Goal: Task Accomplishment & Management: Manage account settings

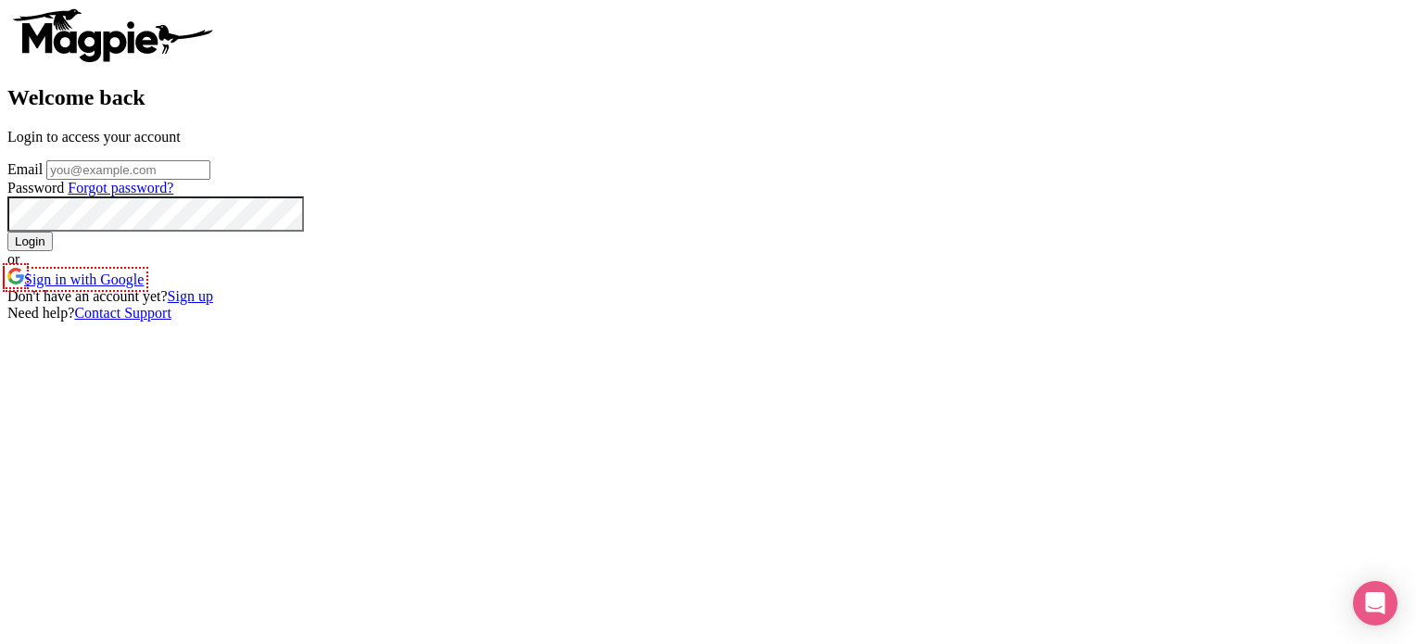
scroll to position [78, 0]
click at [213, 304] on link "Sign up" at bounding box center [190, 296] width 45 height 16
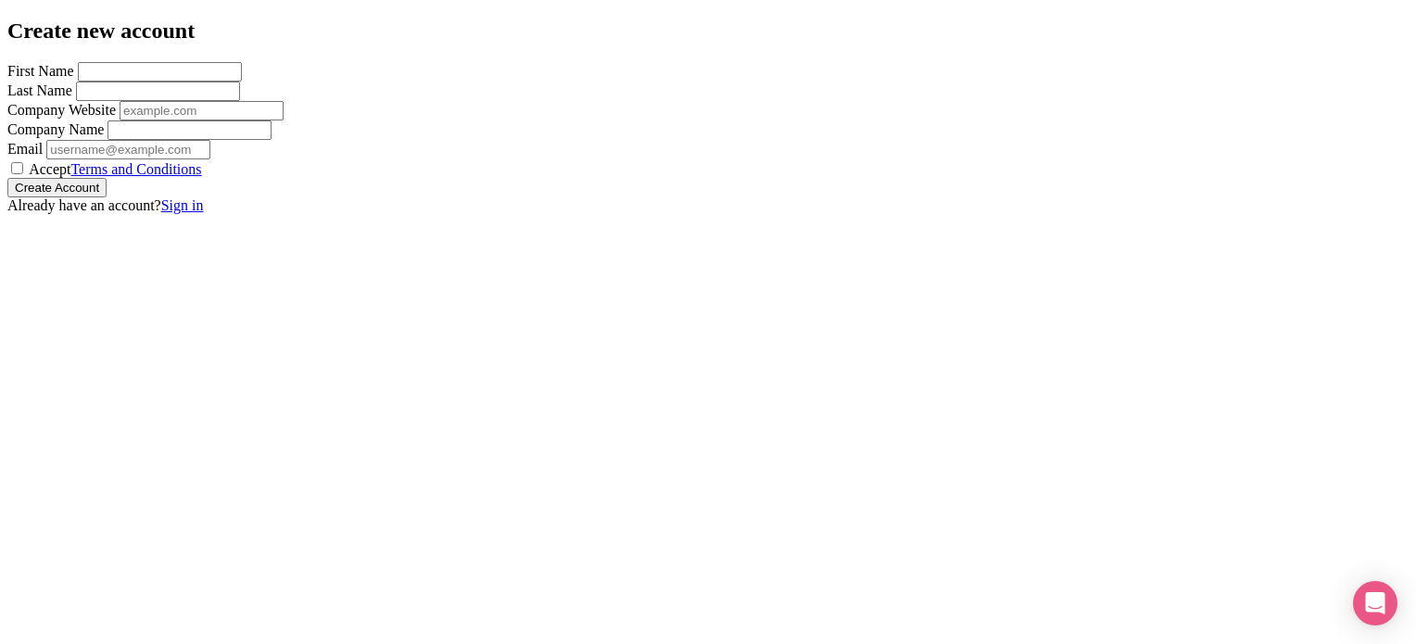
click at [377, 91] on div "Create new account First Name Last Name Company Website Company Name Email Acce…" at bounding box center [707, 117] width 1401 height 196
click at [242, 82] on input "First Name" at bounding box center [160, 71] width 164 height 19
type input "AI"
type input "Chief"
type input "AIChief"
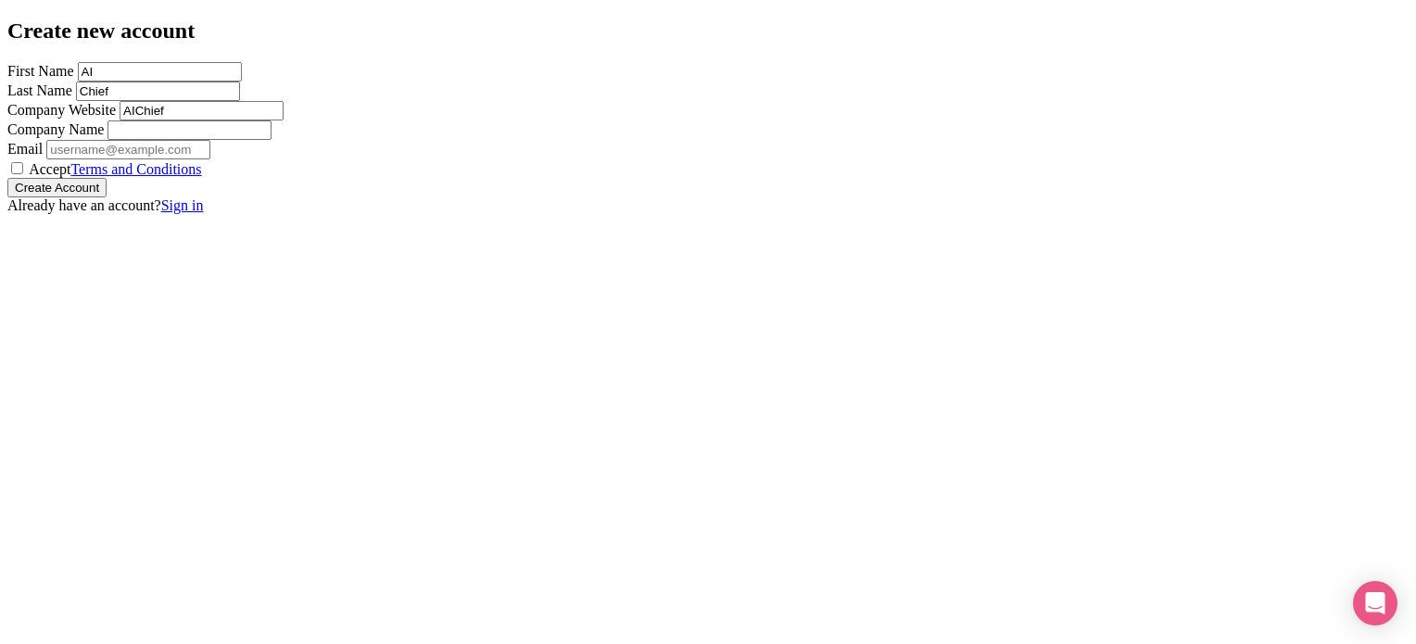
type input "AIChief"
type input "[EMAIL_ADDRESS][DOMAIN_NAME]"
click at [272, 140] on input "AIChief" at bounding box center [190, 129] width 164 height 19
click at [23, 174] on input "Accept Terms and Conditions" at bounding box center [17, 168] width 12 height 12
checkbox input "true"
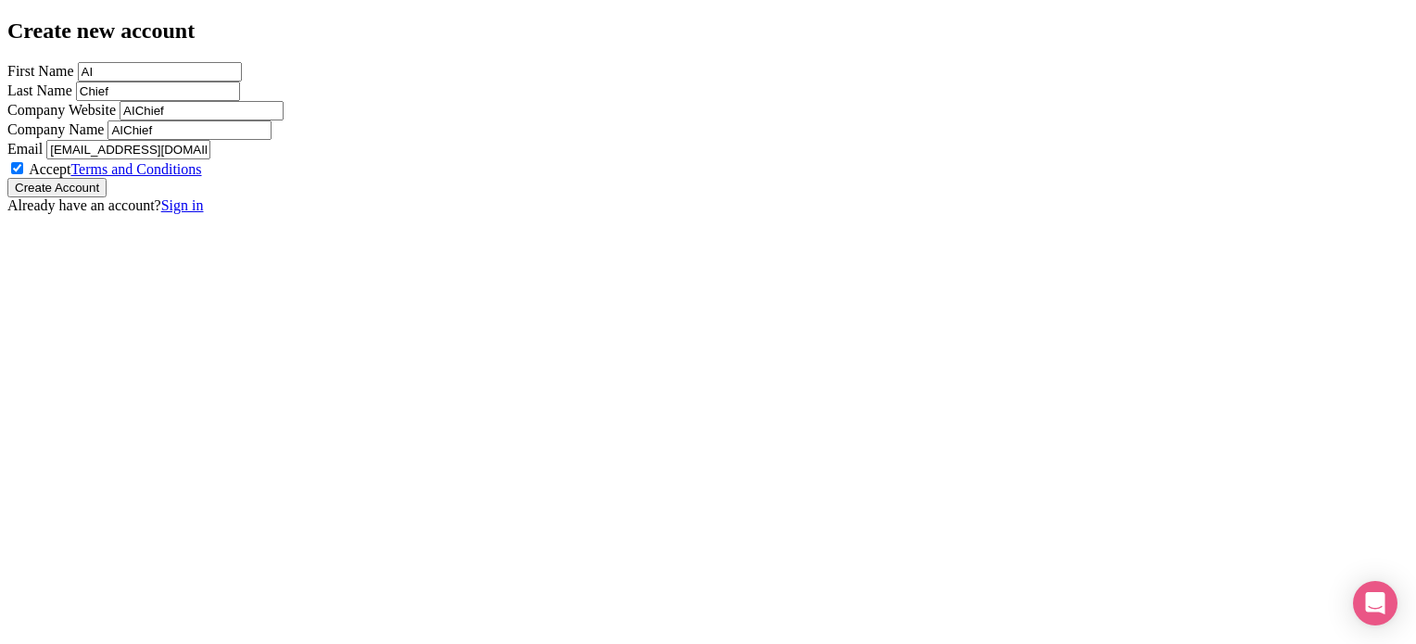
click at [107, 197] on input "Create Account" at bounding box center [56, 187] width 99 height 19
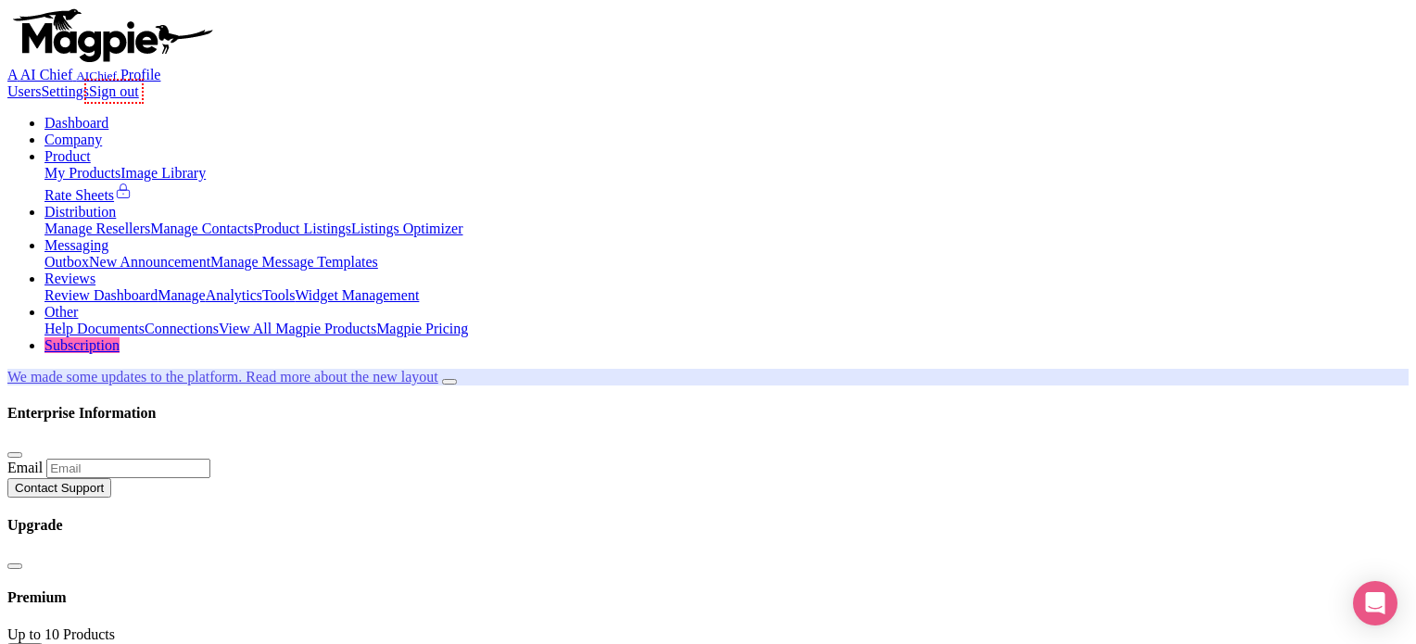
scroll to position [156, 0]
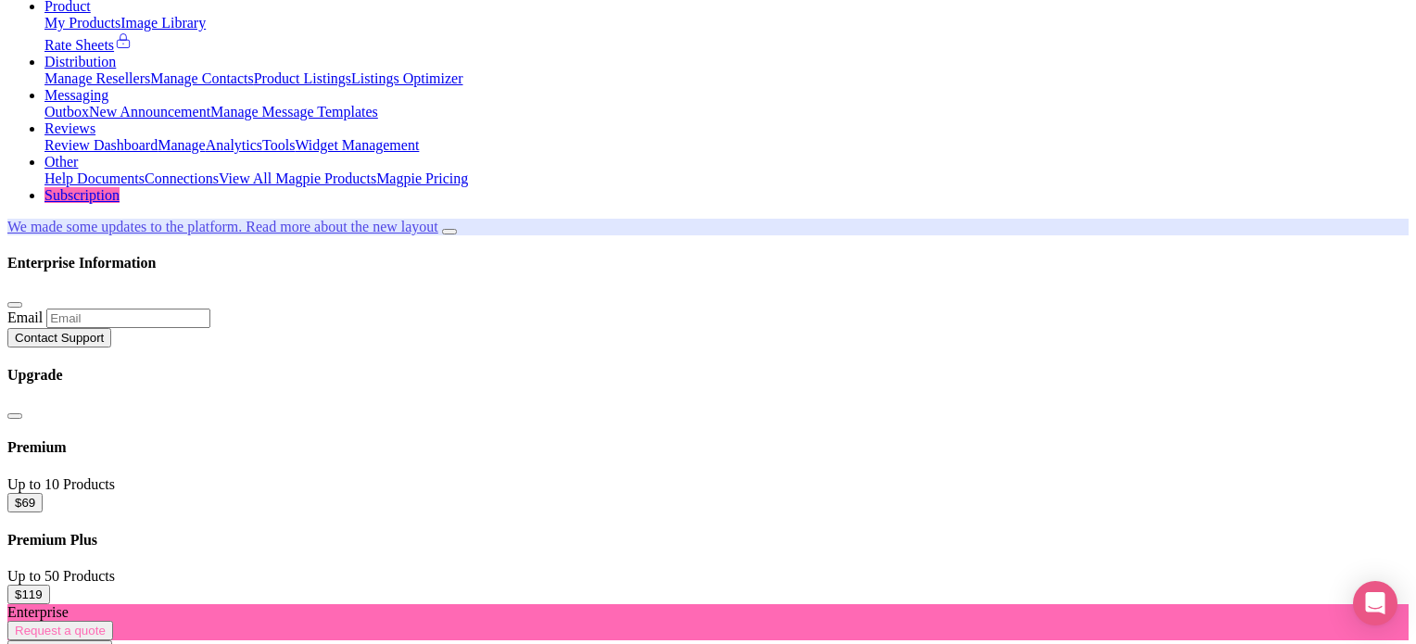
scroll to position [170, 0]
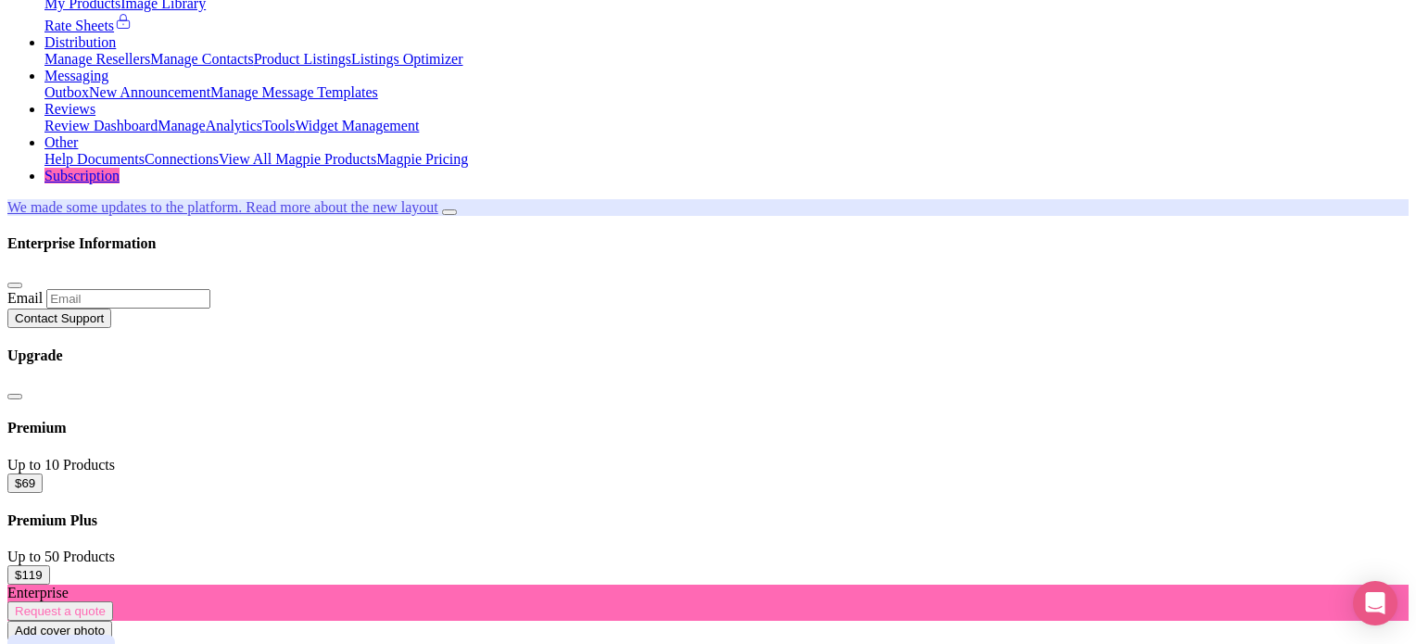
paste input "https://aichief.com/"
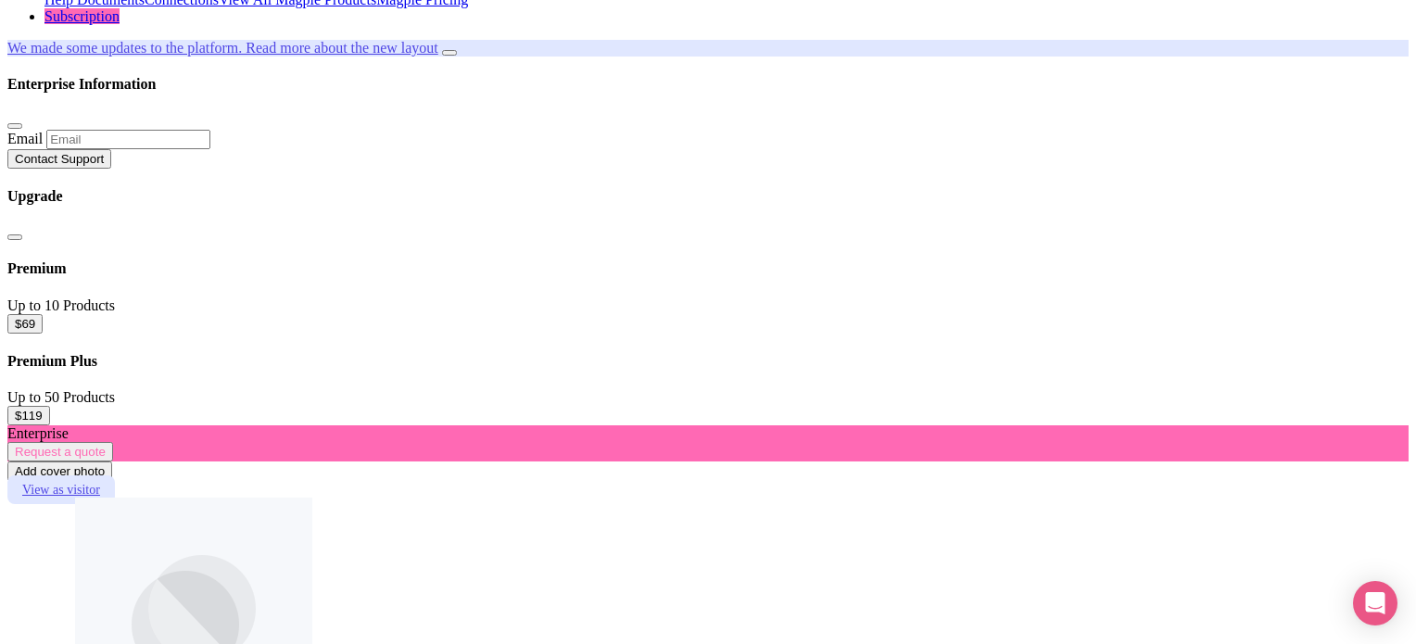
scroll to position [439, 0]
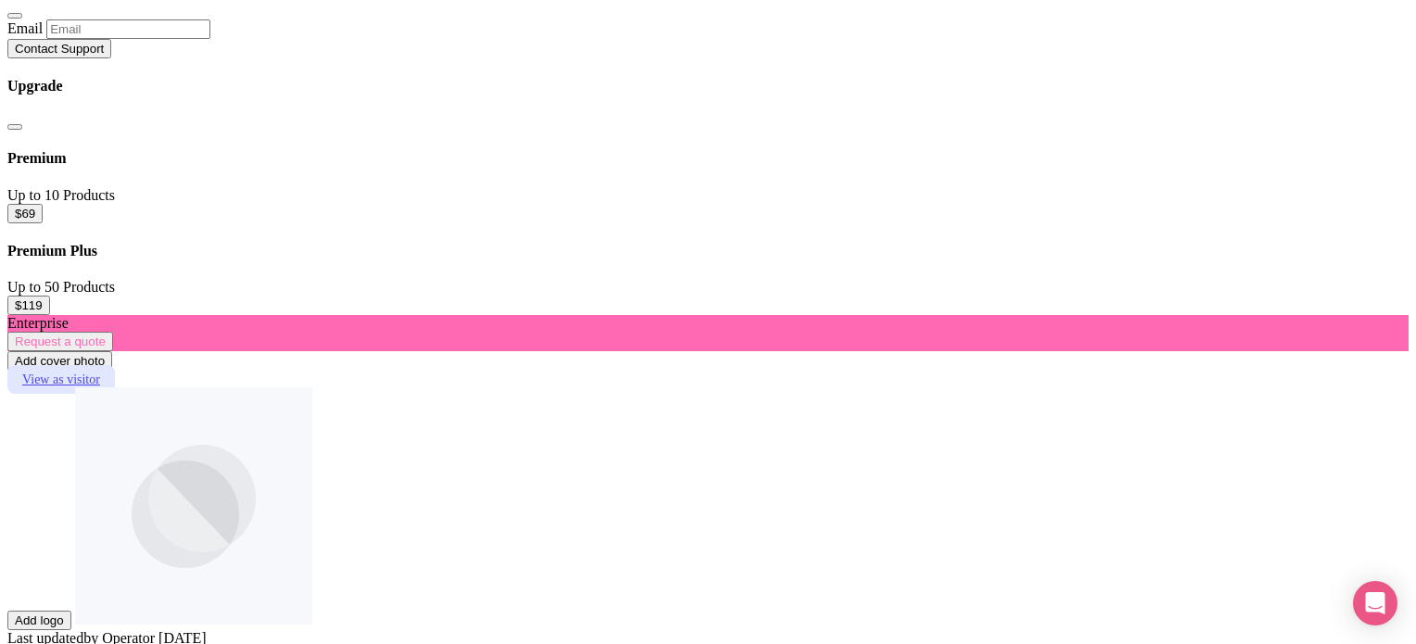
type input "https://aichief.com/"
drag, startPoint x: 334, startPoint y: 172, endPoint x: 360, endPoint y: 205, distance: 41.5
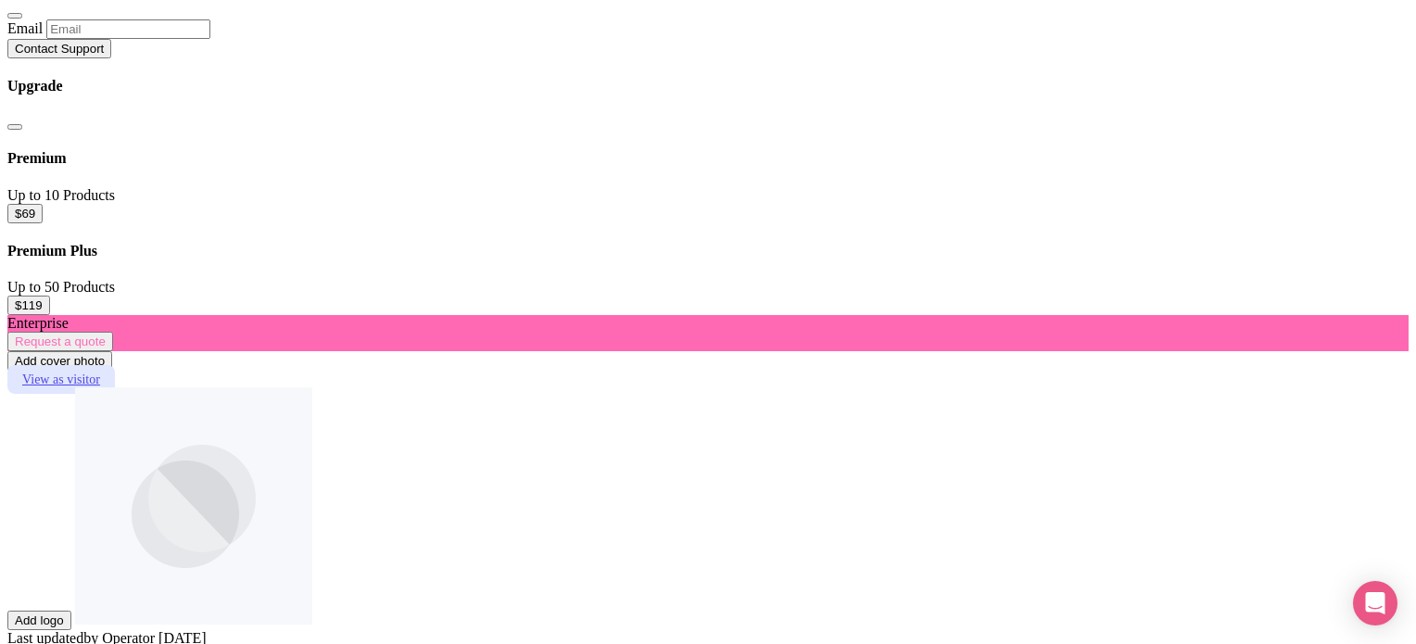
paste trix-editor "<div>AIChief is the #1 AI tools directory designed for businesses, AI explorers…"
type trix-editor "<div>AIChief is the #1 AI tools directory designed for businesses, AI explorers…"
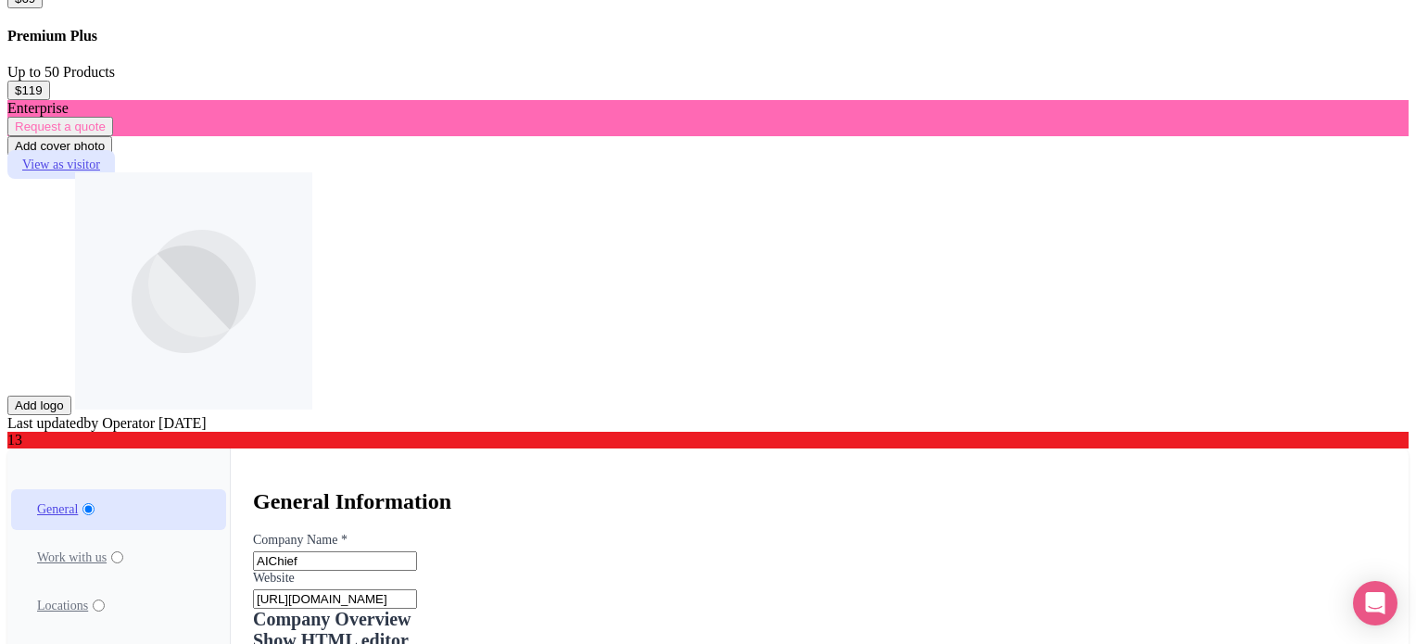
scroll to position [662, 0]
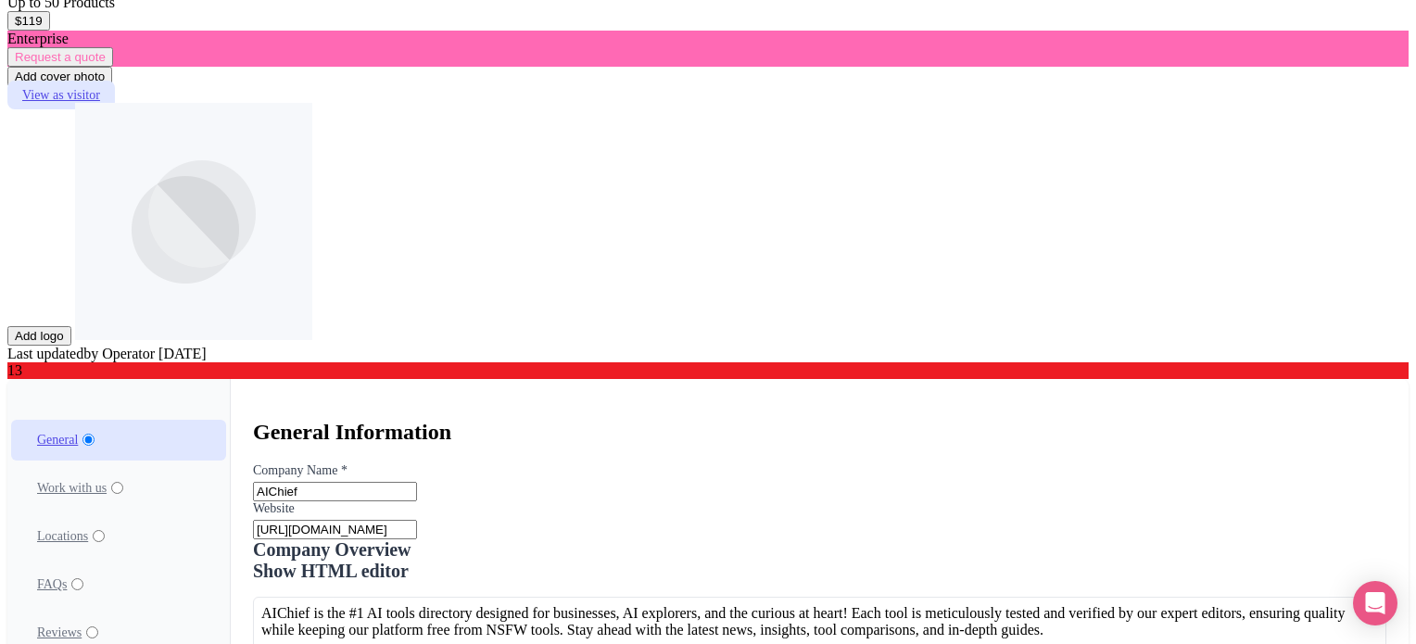
scroll to position [881, 0]
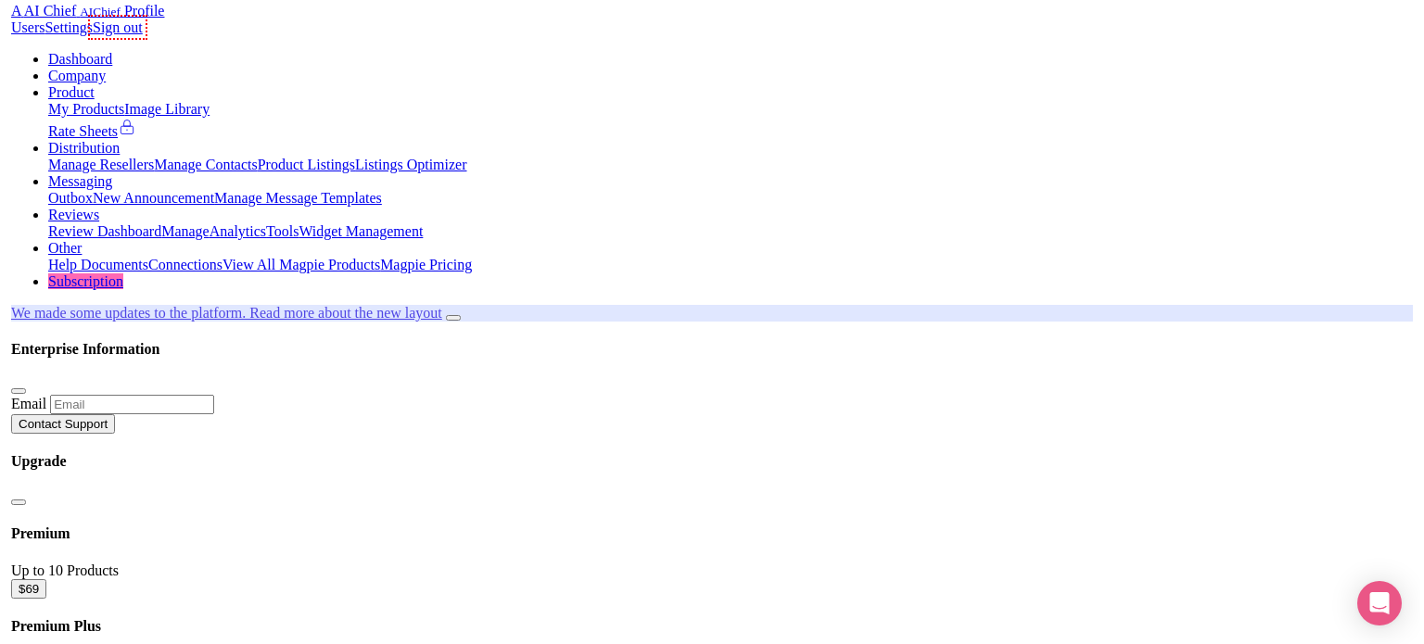
scroll to position [66, 0]
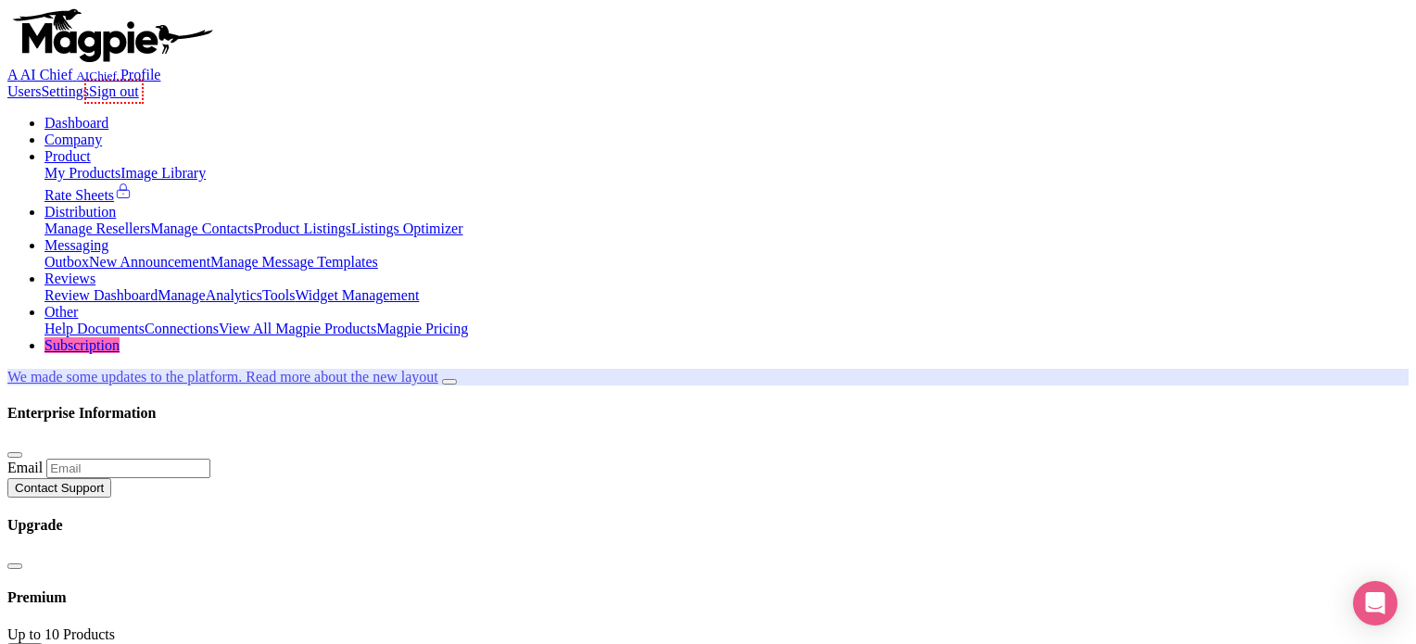
drag, startPoint x: 0, startPoint y: 0, endPoint x: 1191, endPoint y: 211, distance: 1209.7
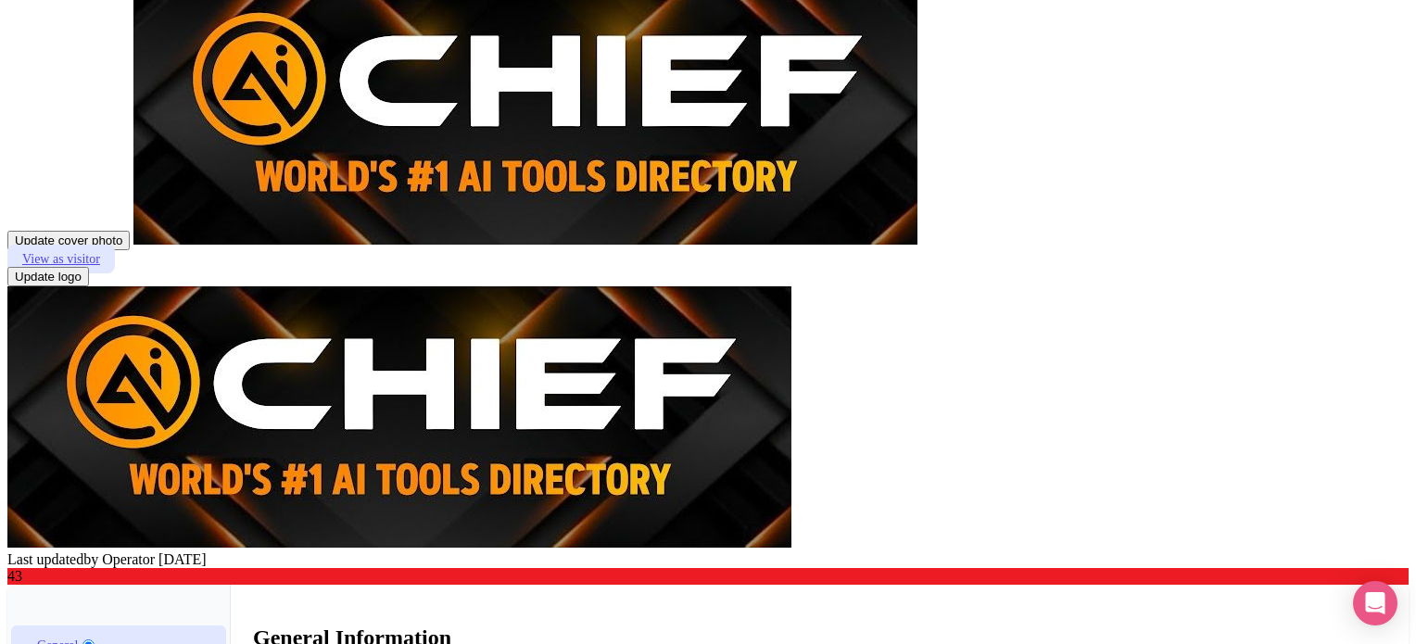
scroll to position [881, 0]
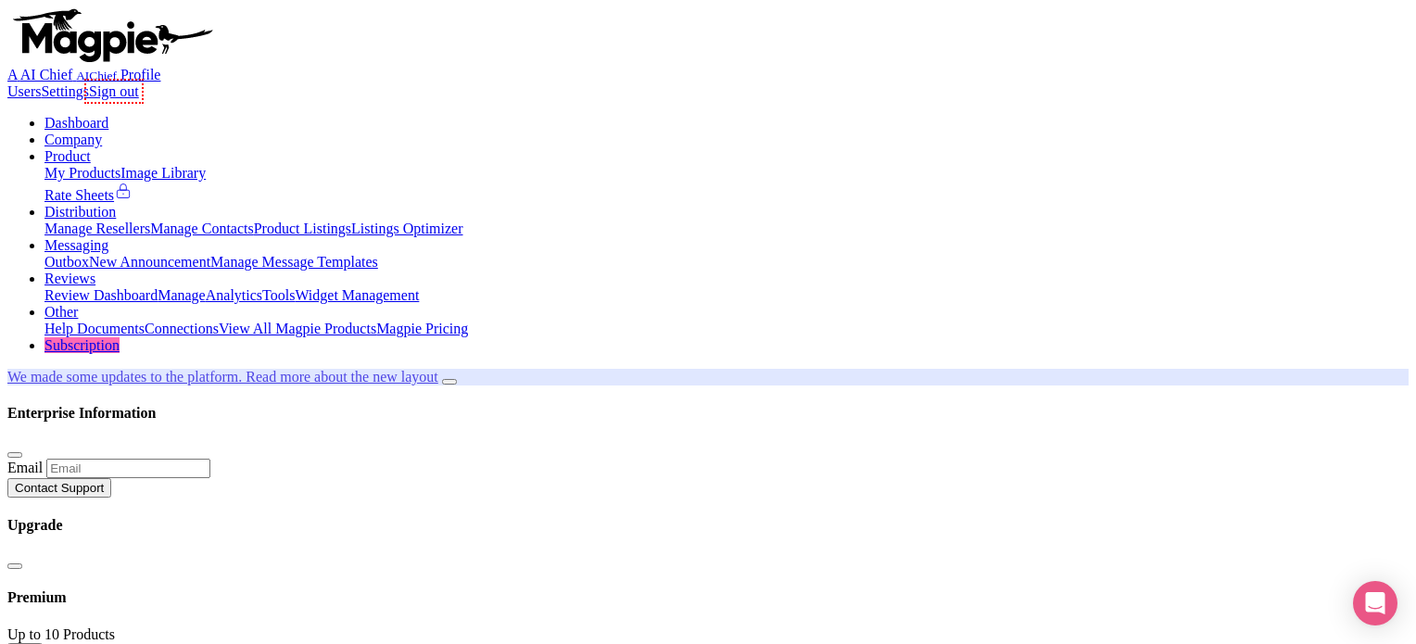
click at [161, 67] on link "Profile" at bounding box center [140, 75] width 41 height 16
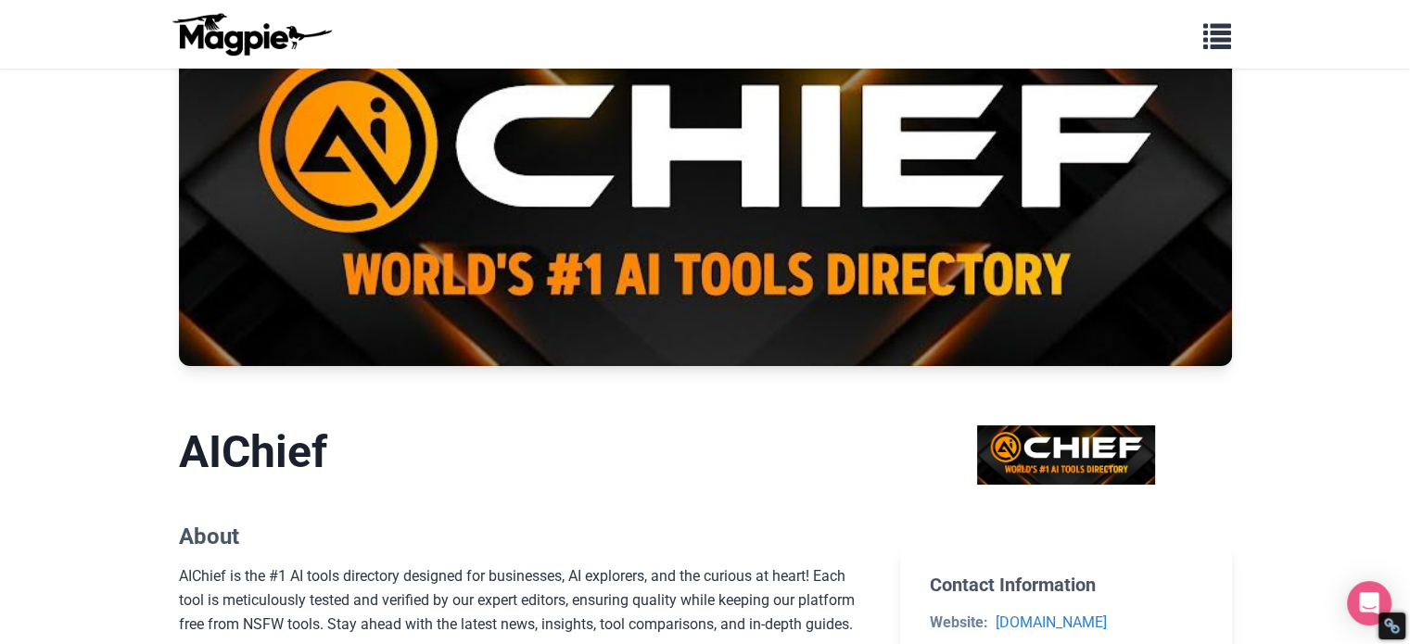
scroll to position [116, 0]
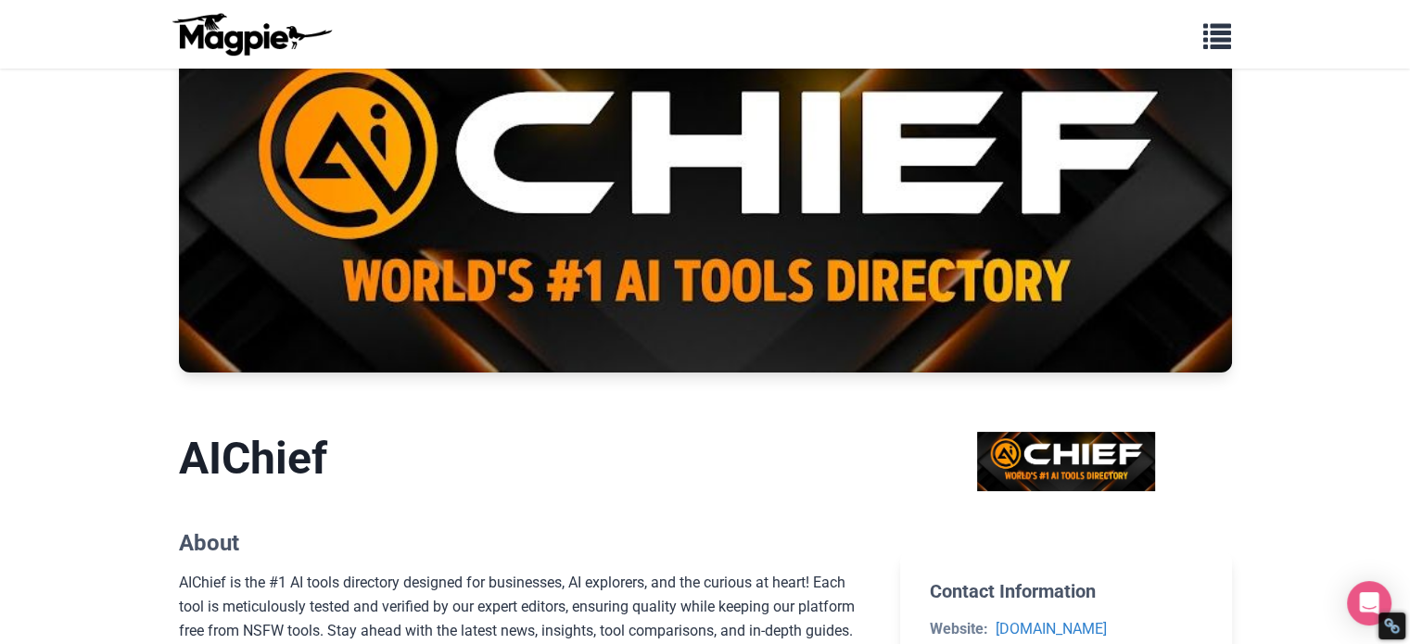
click at [377, 22] on div "Problems we solve Products Content Management and Distribution Magpie for Resel…" at bounding box center [705, 34] width 1112 height 54
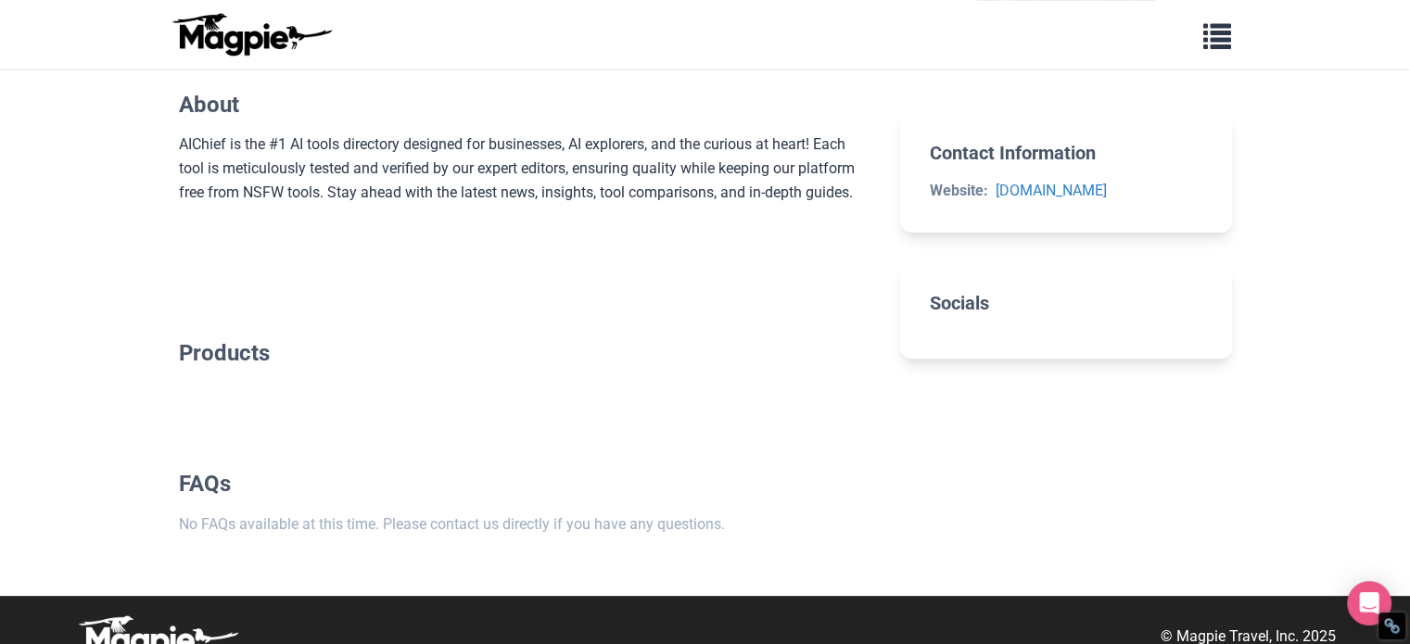
scroll to position [583, 0]
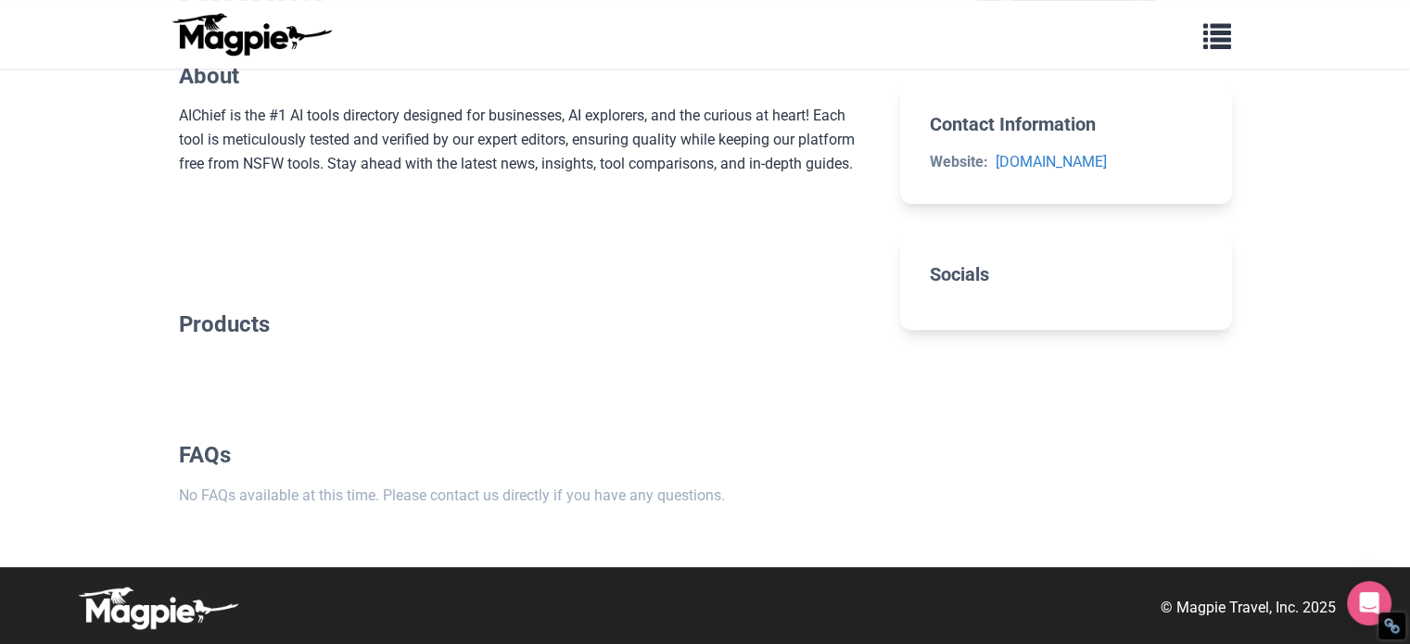
click at [482, 348] on section "Products" at bounding box center [525, 332] width 692 height 101
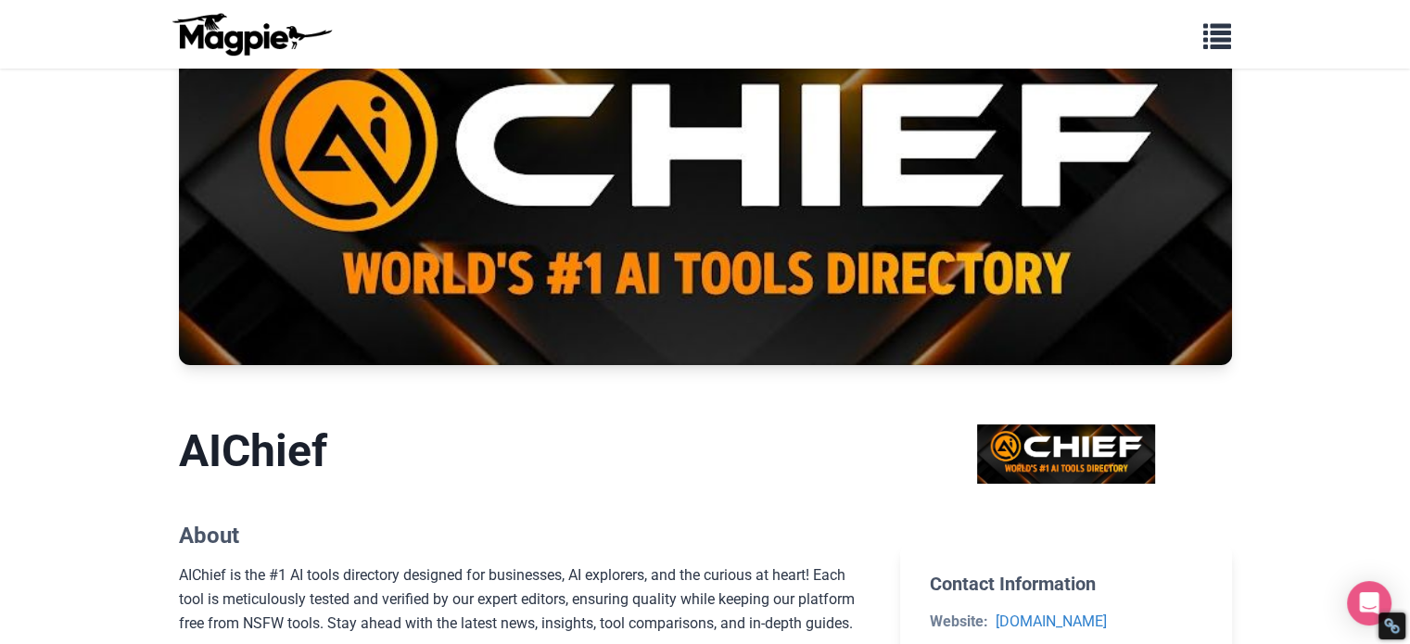
scroll to position [0, 0]
